Goal: Transaction & Acquisition: Obtain resource

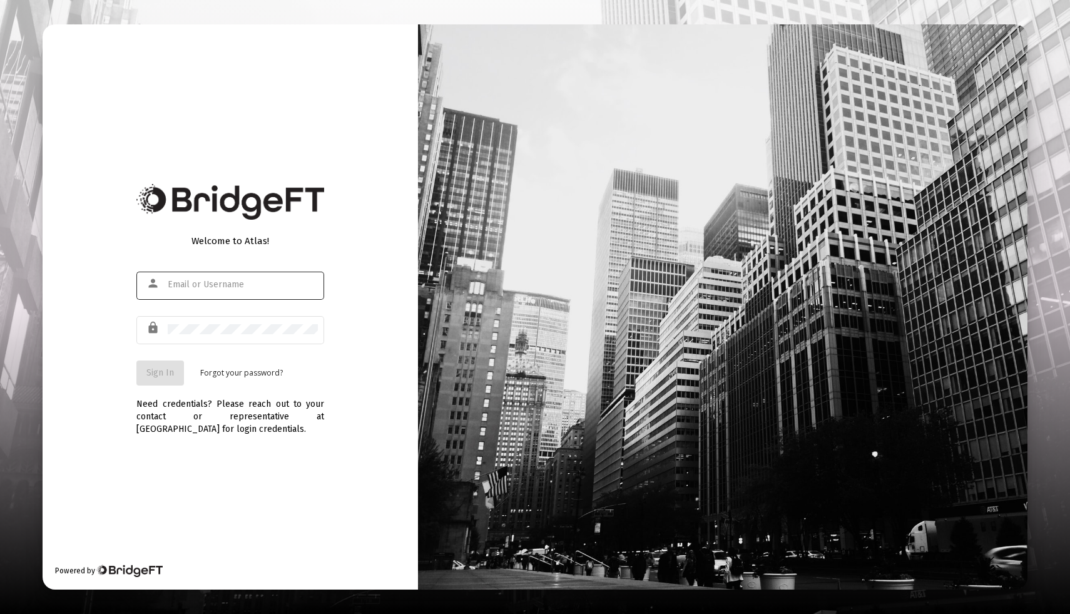
type input "[EMAIL_ADDRESS][DOMAIN_NAME]"
click at [164, 370] on span "Sign In" at bounding box center [160, 372] width 28 height 11
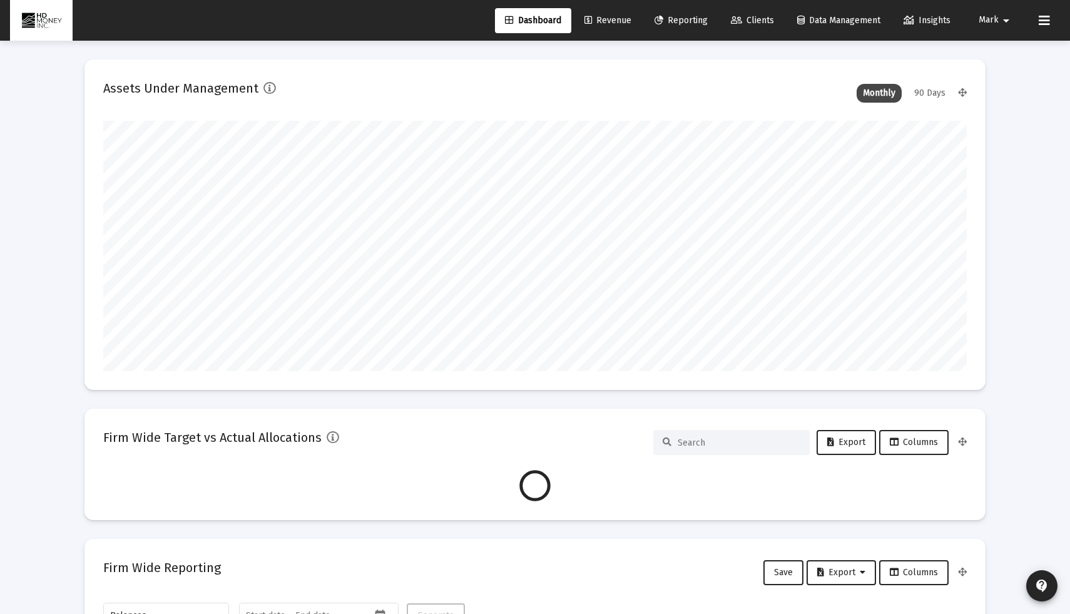
scroll to position [250, 465]
click at [671, 16] on span "Reporting" at bounding box center [680, 20] width 53 height 11
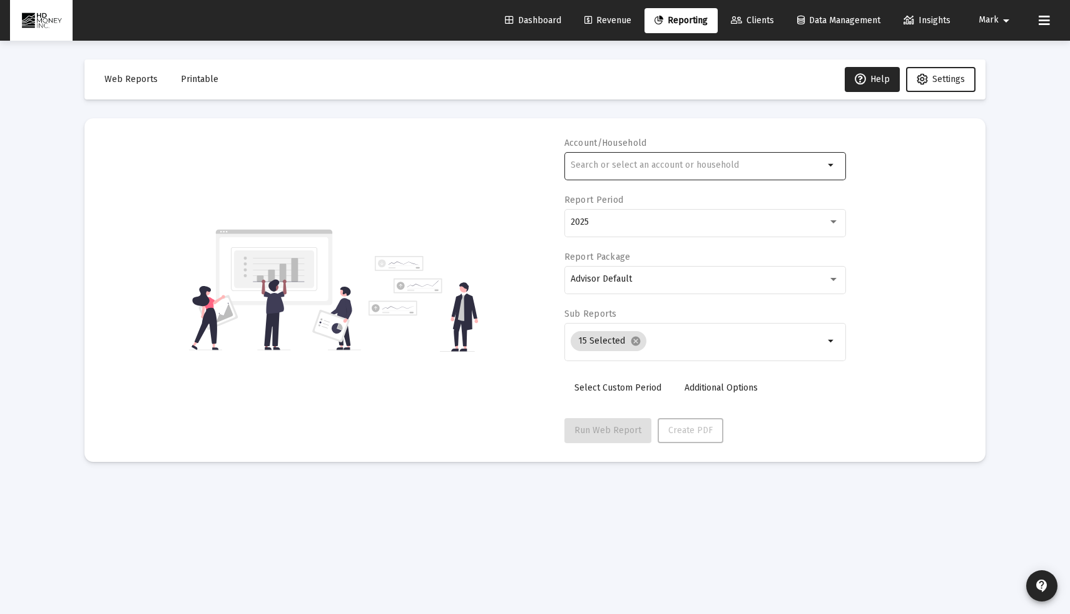
click at [710, 158] on div at bounding box center [697, 165] width 253 height 31
click at [639, 163] on input "bliss" at bounding box center [697, 165] width 253 height 10
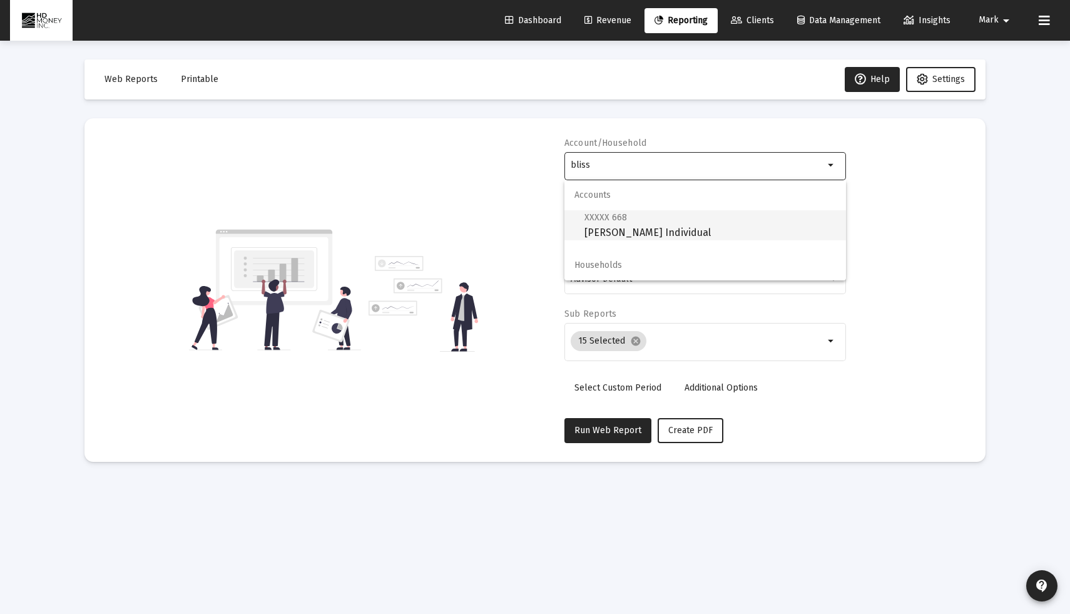
click at [647, 232] on span "XXXXX 668 Judith Bliss Individual" at bounding box center [709, 225] width 251 height 31
type input "Judith Bliss Individual"
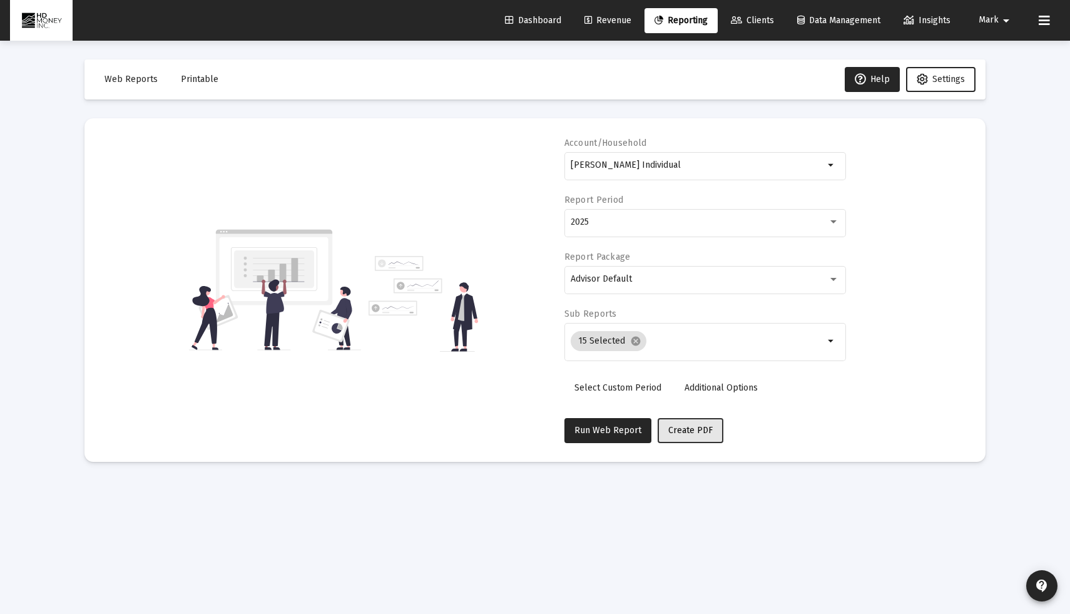
click at [683, 435] on span "Create PDF" at bounding box center [690, 430] width 44 height 11
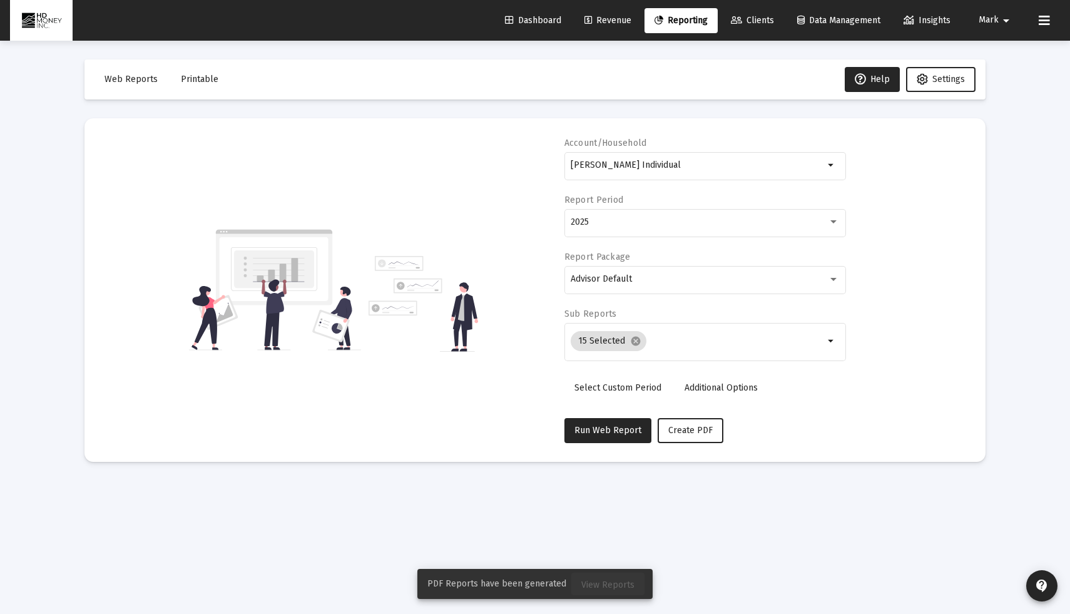
click at [616, 588] on span "View Reports" at bounding box center [607, 584] width 53 height 11
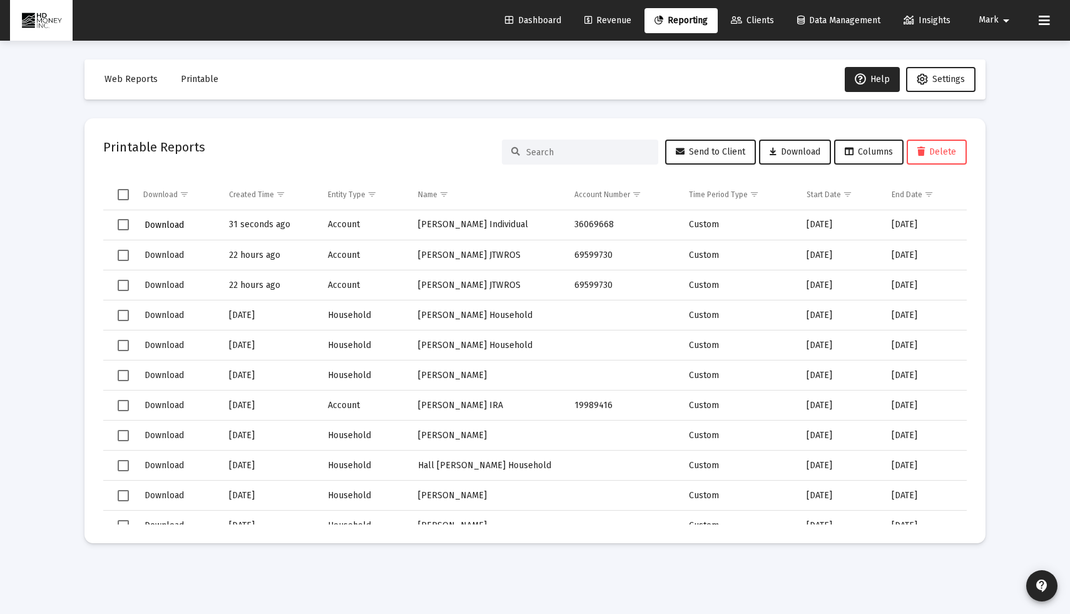
click at [156, 227] on span "Download" at bounding box center [164, 225] width 39 height 11
